Goal: Information Seeking & Learning: Learn about a topic

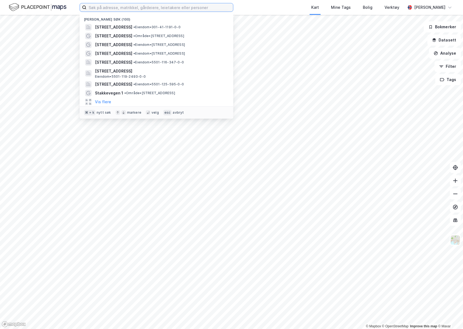
click at [119, 8] on input at bounding box center [159, 7] width 146 height 8
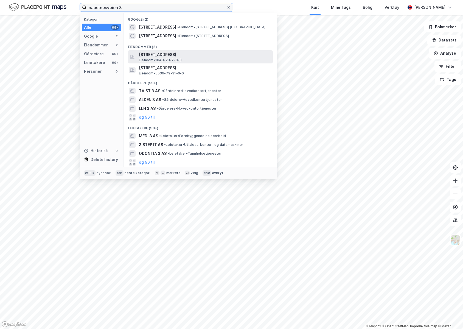
type input "naustnesveien 3"
click at [188, 58] on span "[STREET_ADDRESS]" at bounding box center [205, 54] width 132 height 7
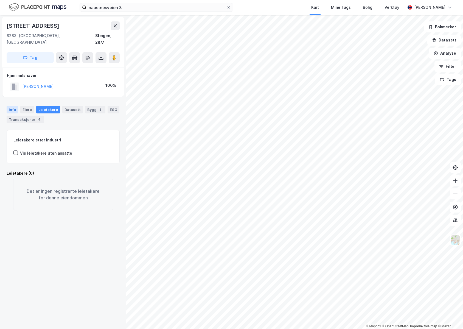
click at [16, 106] on div "Info" at bounding box center [13, 110] width 12 height 8
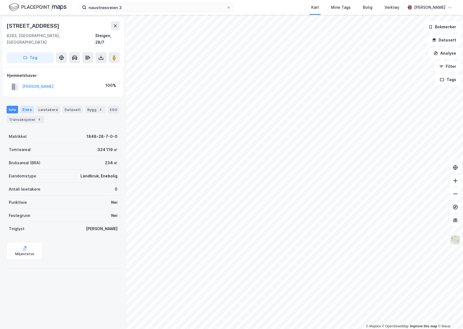
click at [24, 106] on div "Eiere" at bounding box center [27, 110] width 14 height 8
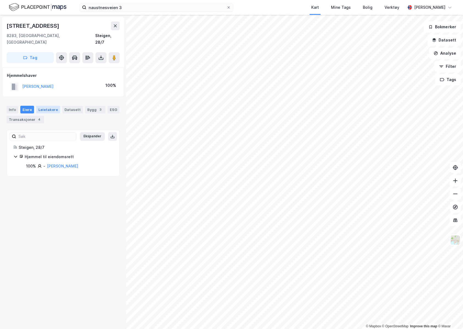
click at [46, 106] on div "Leietakere" at bounding box center [48, 110] width 24 height 8
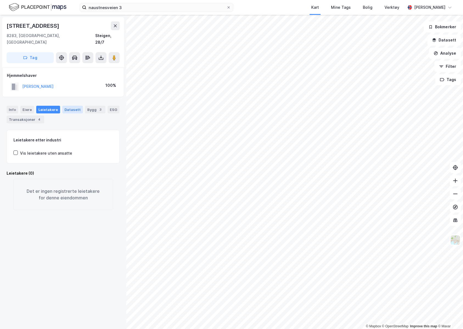
click at [75, 106] on div "Datasett" at bounding box center [72, 110] width 21 height 8
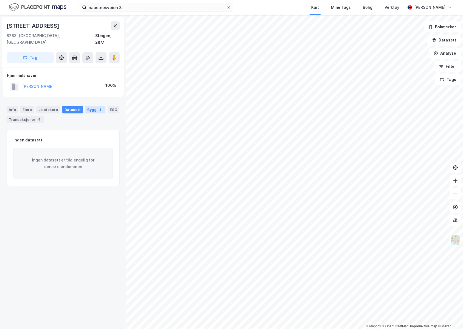
click at [98, 107] on div "3" at bounding box center [100, 109] width 5 height 5
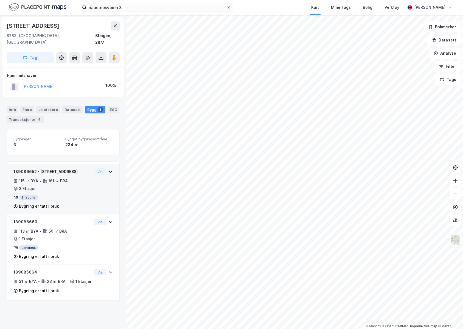
click at [105, 175] on div "189086652 - Naustnesveien 3 115 ㎡ BYA • 161 ㎡ BRA • 3 Etasjer Enebolig Bygning …" at bounding box center [62, 191] width 99 height 46
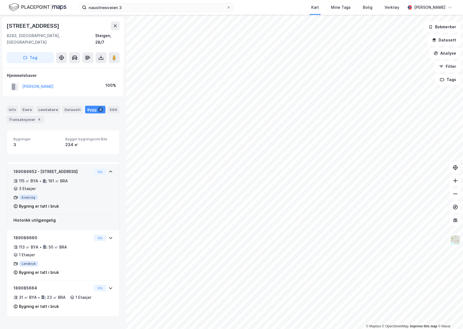
click at [104, 174] on div "189086652 - Naustnesveien 3 115 ㎡ BYA • 161 ㎡ BRA • 3 Etasjer Enebolig Bygning …" at bounding box center [62, 191] width 99 height 46
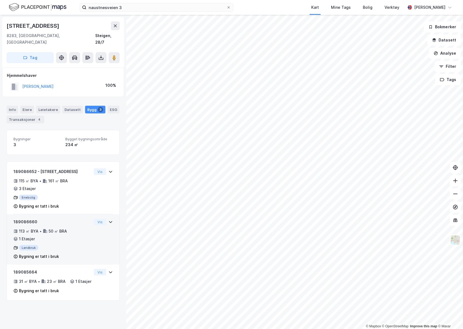
click at [96, 235] on div "189086660 113 ㎡ BYA • 50 ㎡ BRA • 1 Etasjer Landbruk Bygning er tatt i bruk Vis" at bounding box center [62, 241] width 99 height 46
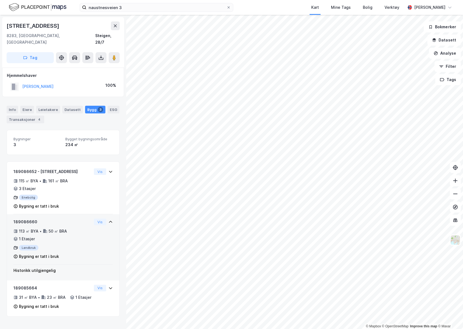
click at [96, 234] on div "189086660 113 ㎡ BYA • 50 ㎡ BRA • 1 Etasjer Landbruk Bygning er tatt i bruk Vis" at bounding box center [62, 241] width 99 height 46
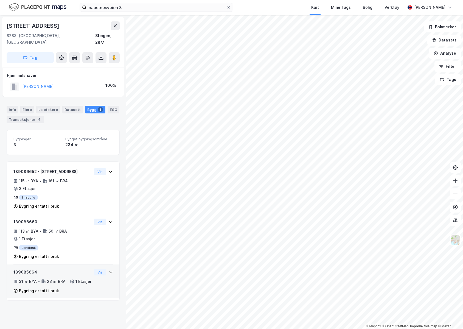
click at [94, 284] on div "189085664 31 ㎡ BYA • 23 ㎡ BRA • 1 Etasjer Bygning er tatt i bruk Vis" at bounding box center [62, 284] width 99 height 30
click at [94, 283] on div "189085664 31 ㎡ BYA • 23 ㎡ BRA • 1 Etasjer Bygning er tatt i bruk Vis" at bounding box center [62, 284] width 99 height 30
click at [78, 279] on div "31 ㎡ BYA • 23 ㎡ BRA • 1 Etasjer" at bounding box center [52, 281] width 78 height 7
click at [75, 278] on div "31 ㎡ BYA • 23 ㎡ BRA • 1 Etasjer" at bounding box center [52, 281] width 78 height 7
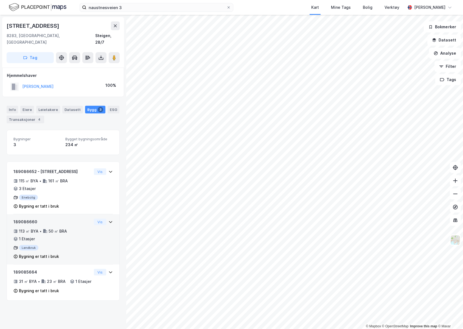
click at [66, 228] on div "50 ㎡ BRA" at bounding box center [58, 231] width 18 height 7
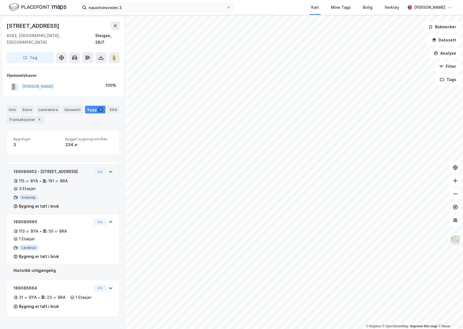
click at [67, 194] on div "Enebolig" at bounding box center [52, 196] width 78 height 5
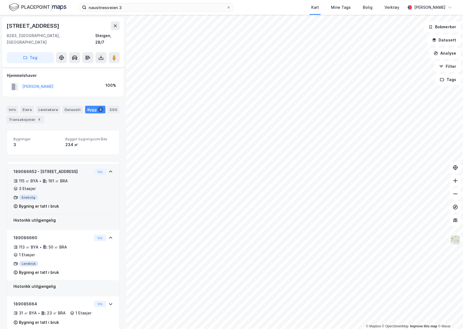
scroll to position [11, 0]
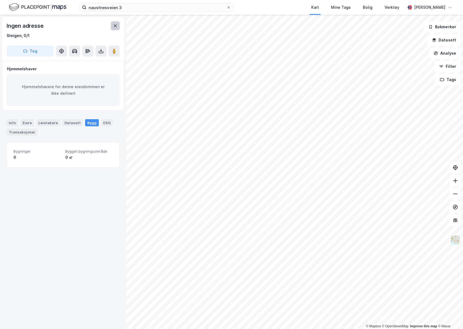
click at [114, 27] on icon at bounding box center [115, 26] width 4 height 4
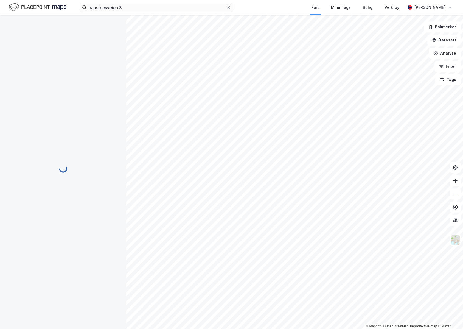
scroll to position [4, 0]
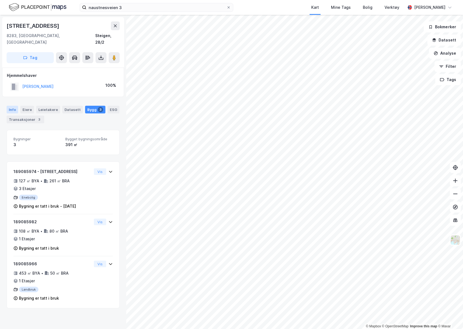
click at [13, 106] on div "Info" at bounding box center [13, 110] width 12 height 8
